Goal: Leave review/rating

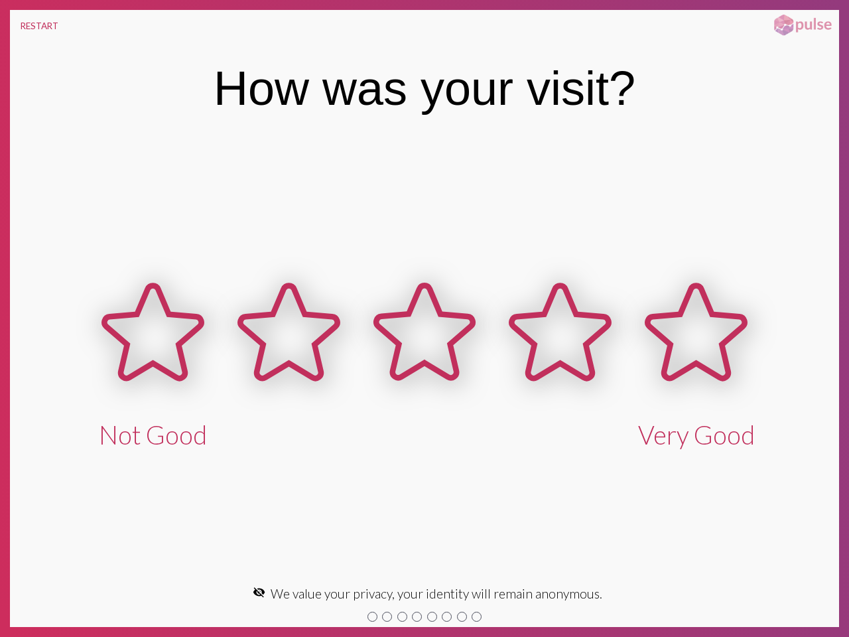
click at [39, 26] on button "RESTART" at bounding box center [39, 26] width 59 height 32
click at [153, 357] on icon at bounding box center [152, 331] width 97 height 93
click at [288, 357] on icon at bounding box center [288, 331] width 97 height 93
click at [424, 357] on icon at bounding box center [424, 331] width 97 height 93
click at [560, 357] on icon at bounding box center [560, 331] width 97 height 93
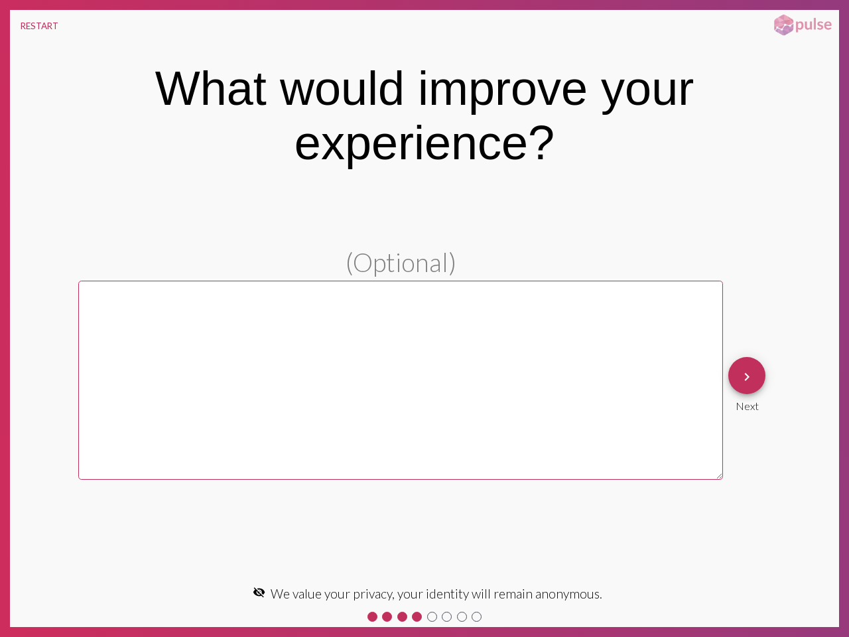
click at [263, 592] on mat-icon "visibility_off" at bounding box center [259, 592] width 13 height 13
